Goal: Check status: Check status

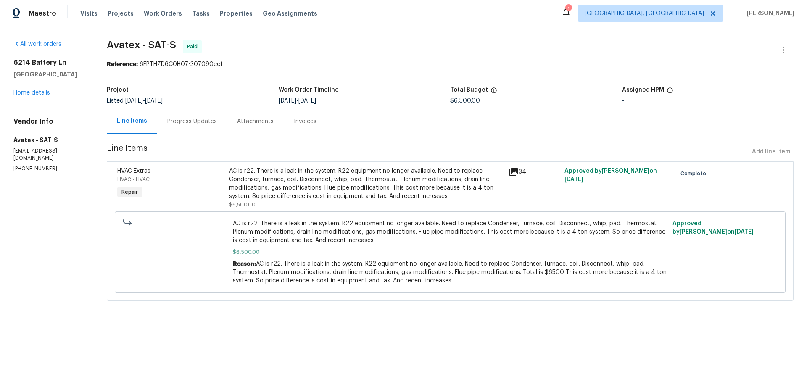
click at [253, 126] on div "Attachments" at bounding box center [255, 121] width 57 height 25
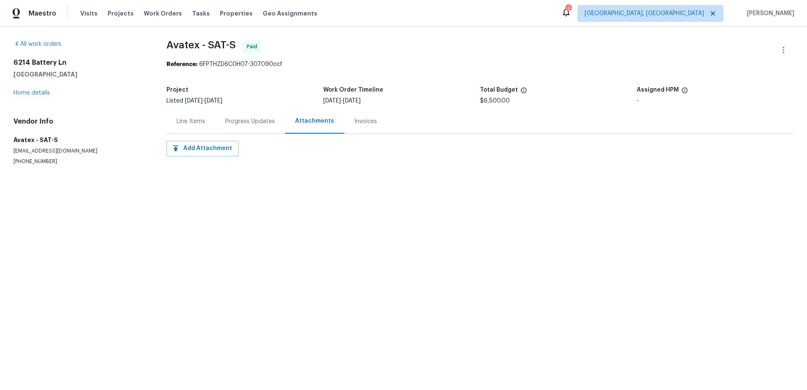
drag, startPoint x: 236, startPoint y: 125, endPoint x: 231, endPoint y: 124, distance: 4.6
click at [236, 125] on div "Progress Updates" at bounding box center [250, 121] width 50 height 8
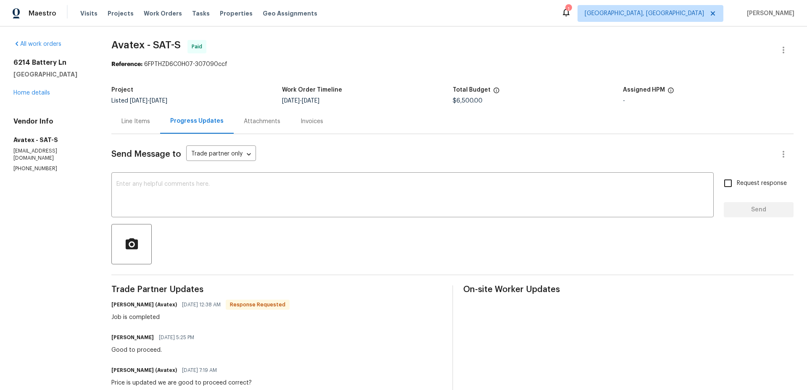
click at [183, 125] on div "Progress Updates" at bounding box center [196, 121] width 53 height 8
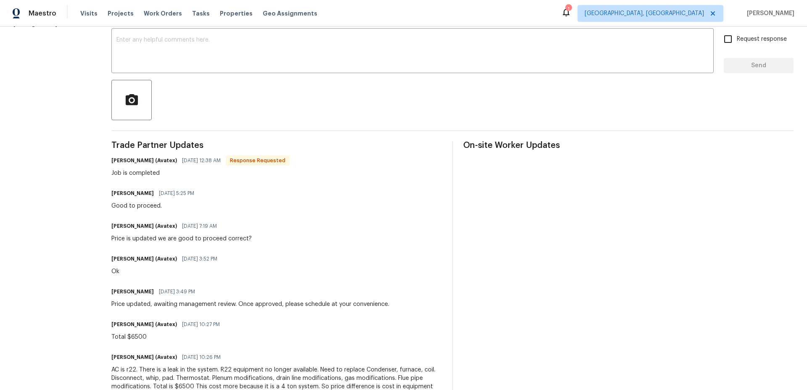
scroll to position [54, 0]
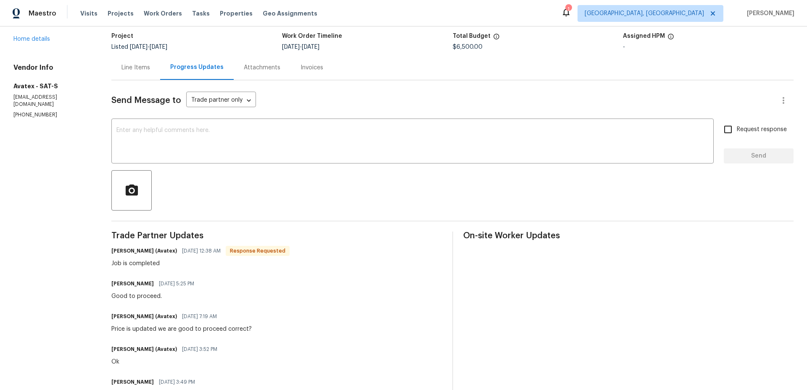
click at [253, 70] on div "Attachments" at bounding box center [262, 67] width 37 height 8
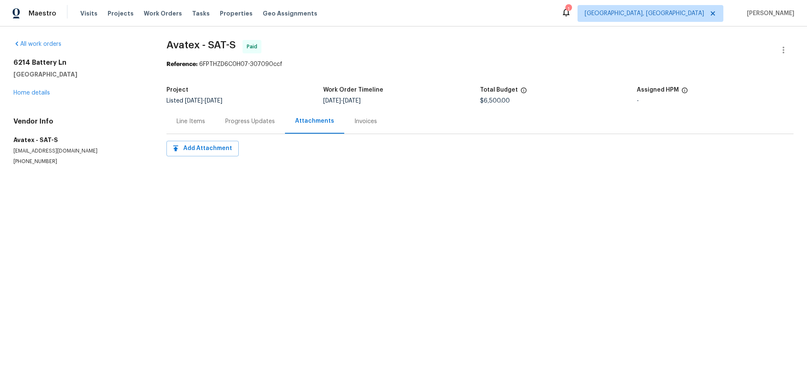
click at [182, 128] on div "Line Items" at bounding box center [190, 121] width 49 height 25
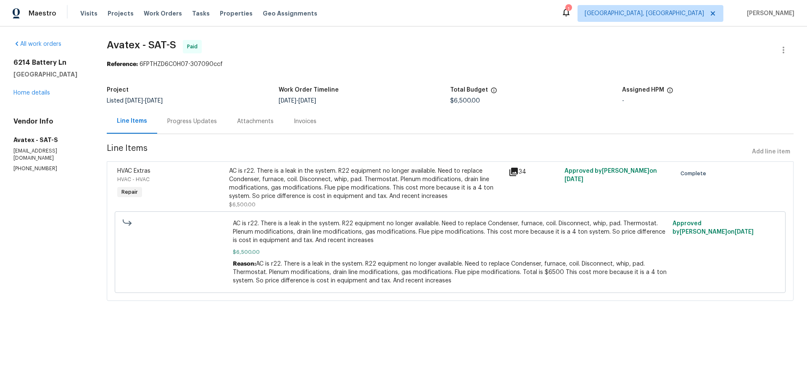
click at [211, 122] on div "Progress Updates" at bounding box center [192, 121] width 50 height 8
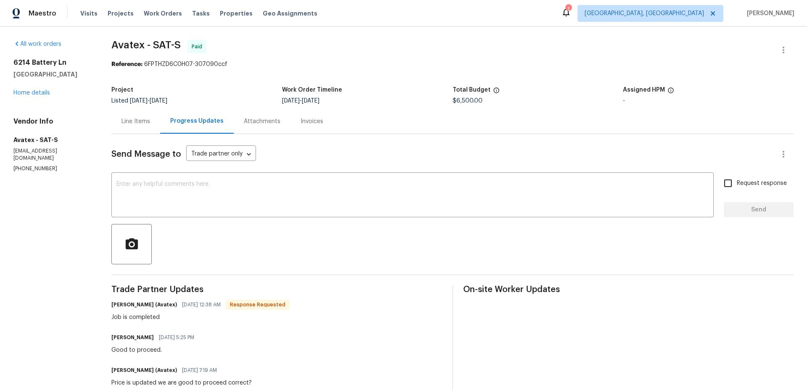
click at [256, 119] on div "Attachments" at bounding box center [262, 121] width 37 height 8
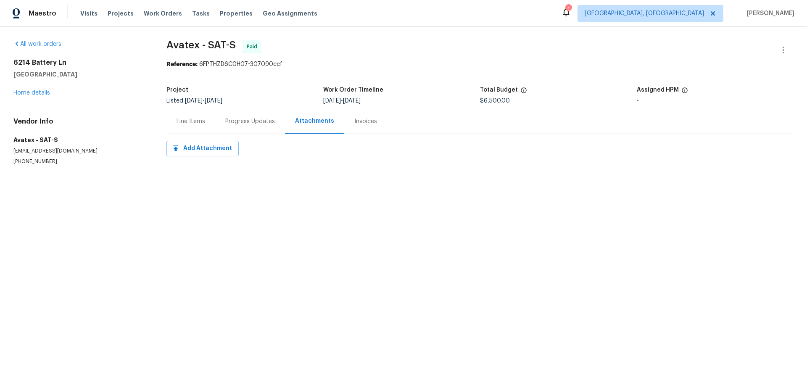
click at [196, 117] on div "Line Items" at bounding box center [191, 121] width 29 height 8
